Goal: Navigation & Orientation: Find specific page/section

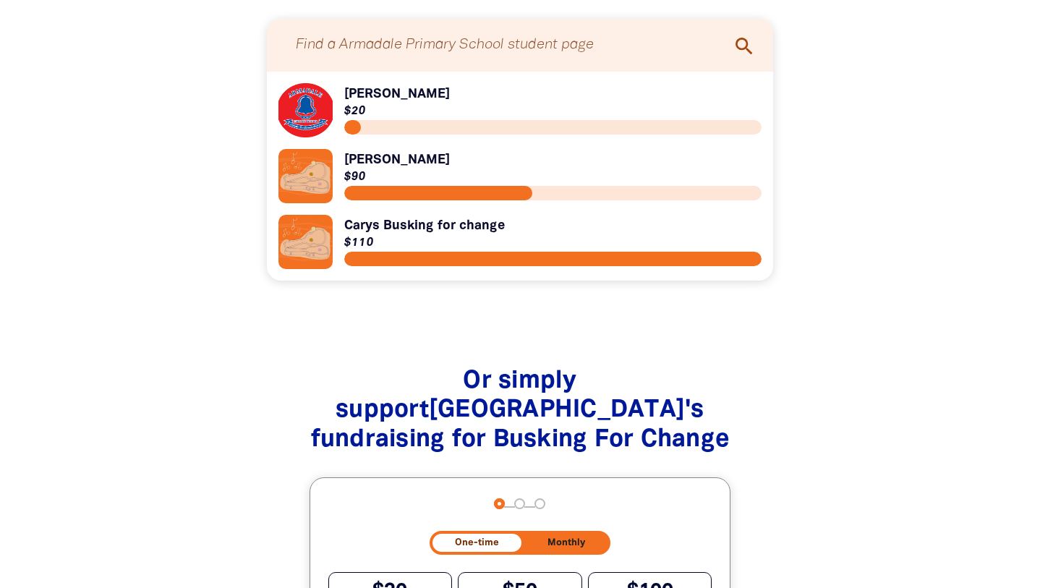
scroll to position [1639, 0]
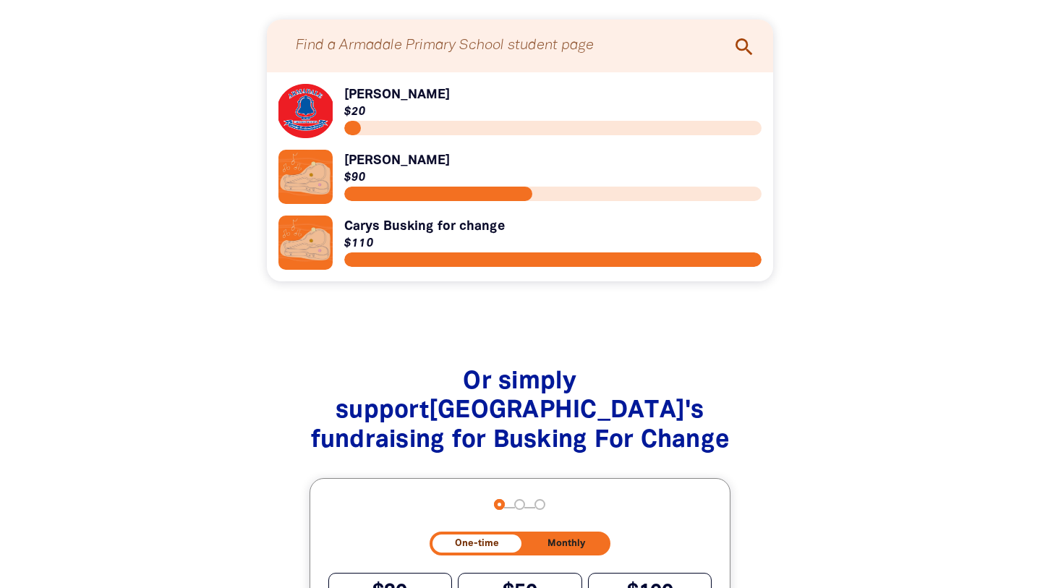
click at [402, 236] on link "Link to Carys Busking for change" at bounding box center [519, 242] width 483 height 54
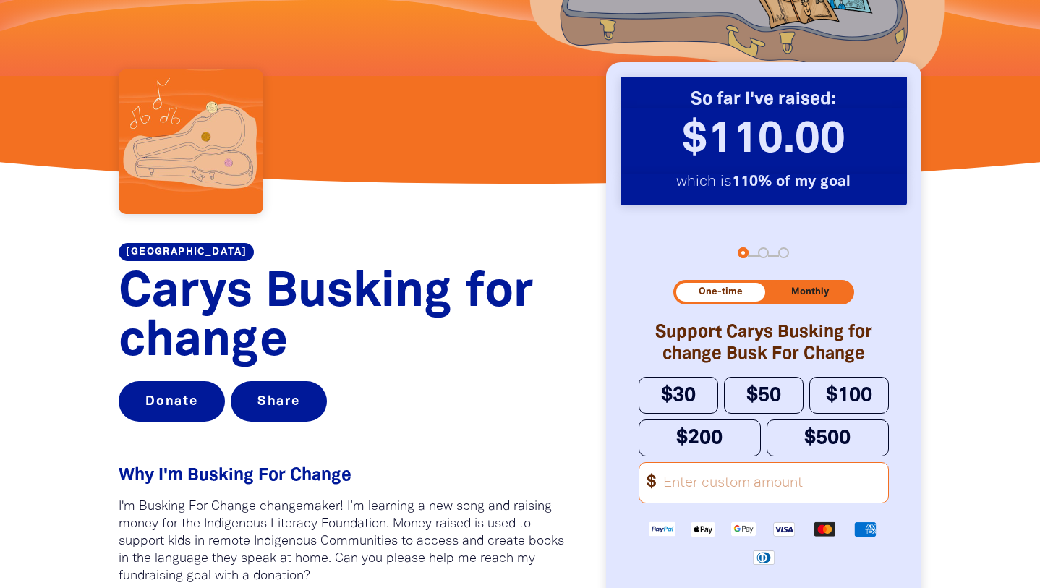
scroll to position [443, 0]
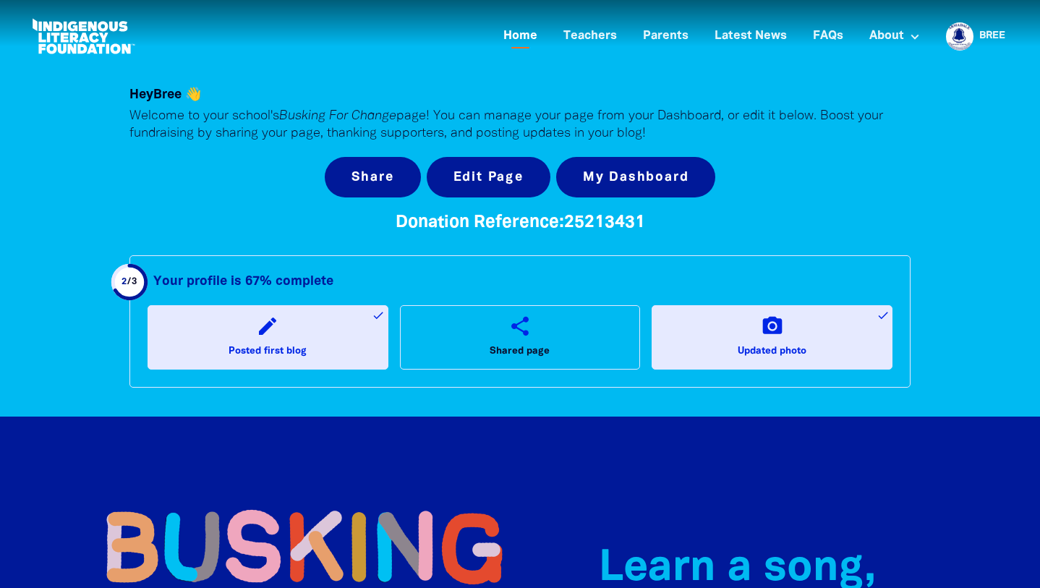
click at [514, 35] on link "Home" at bounding box center [519, 37] width 51 height 24
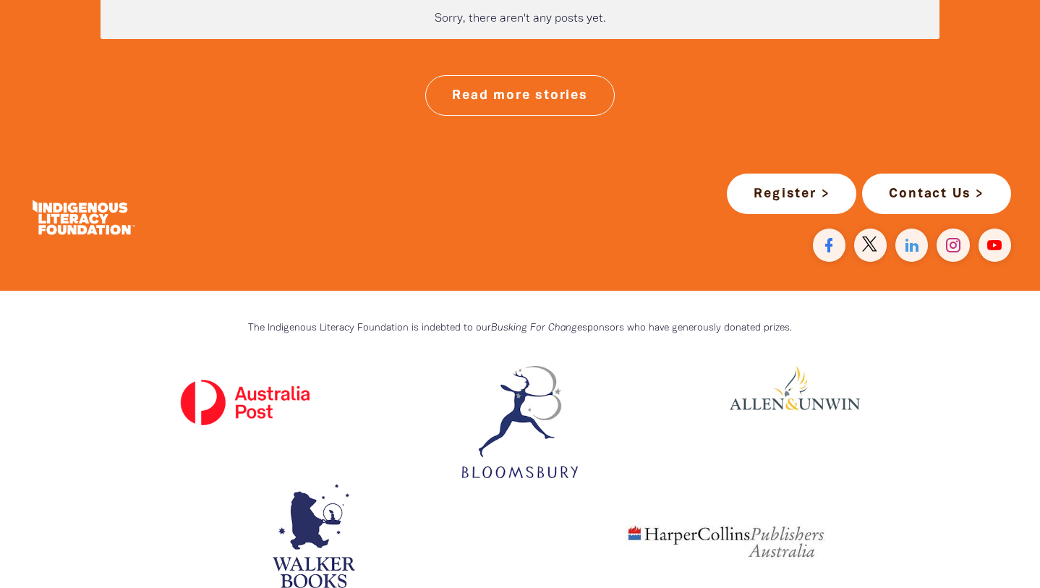
scroll to position [3903, 0]
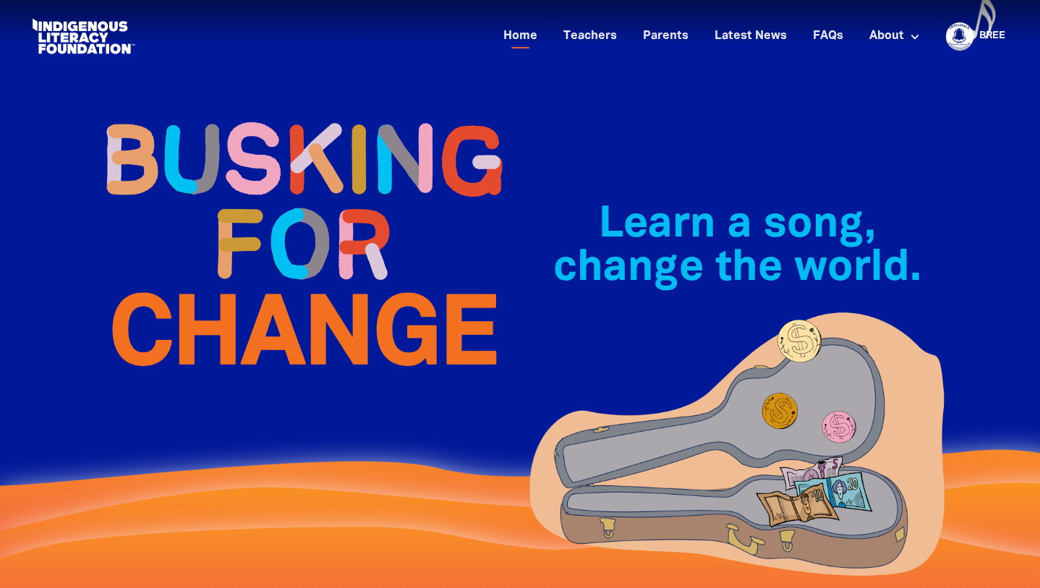
scroll to position [0, 0]
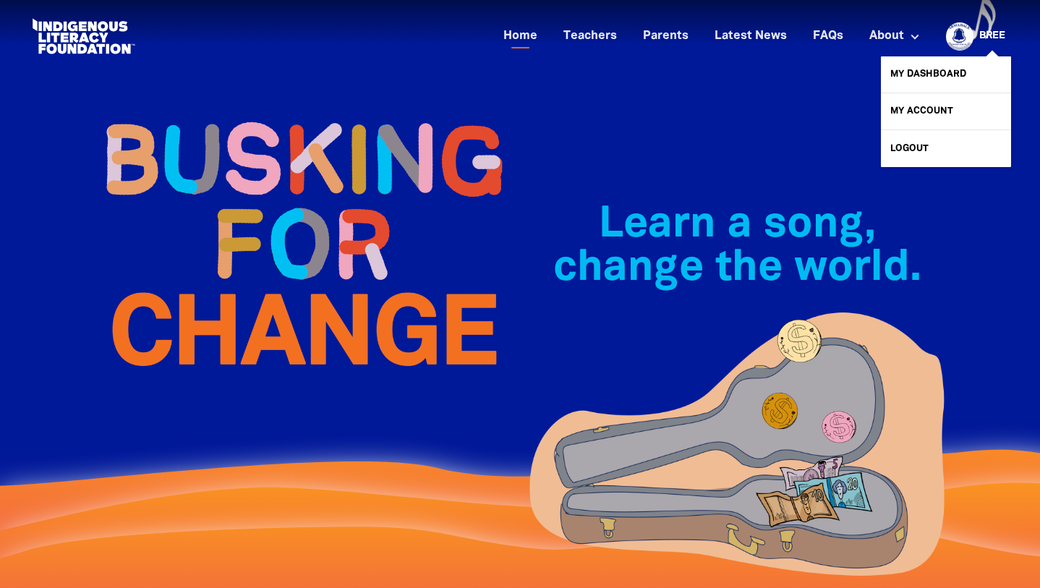
click at [986, 38] on link "Bree" at bounding box center [992, 36] width 26 height 10
click at [931, 77] on link "My Dashboard" at bounding box center [946, 74] width 130 height 36
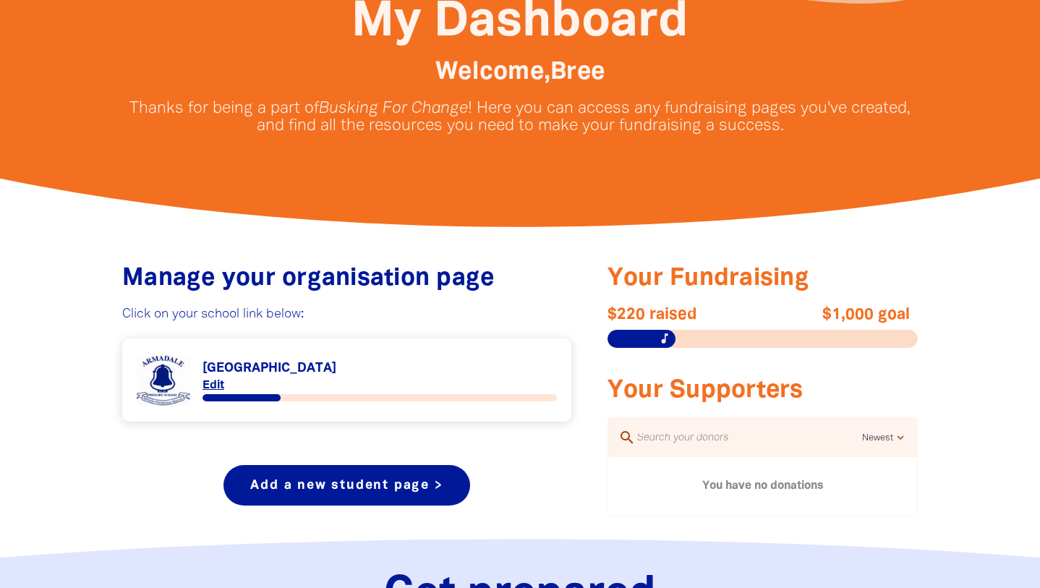
scroll to position [363, 0]
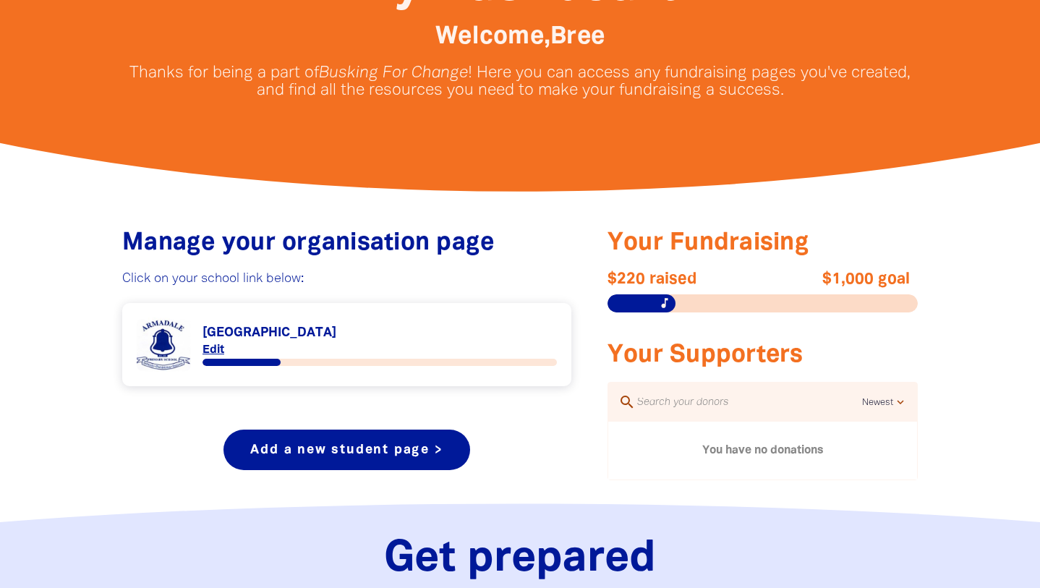
click at [281, 329] on link "Link to [GEOGRAPHIC_DATA]" at bounding box center [347, 344] width 420 height 54
